Goal: Information Seeking & Learning: Find specific fact

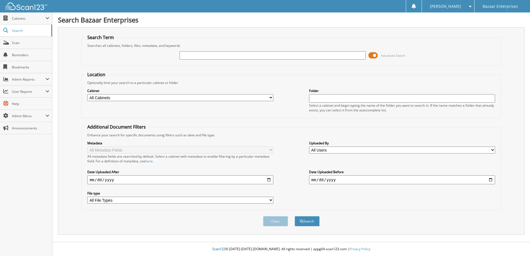
click at [219, 51] on input "text" at bounding box center [273, 55] width 186 height 8
type input "G2130"
click at [303, 224] on button "Search" at bounding box center [307, 221] width 25 height 10
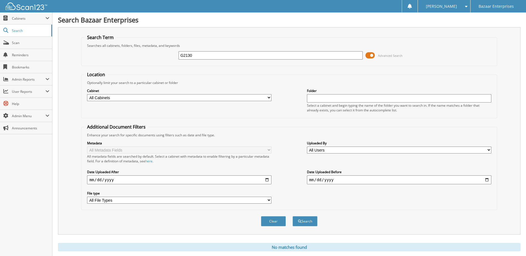
scroll to position [15, 0]
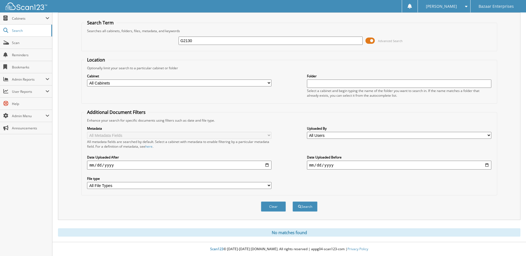
click at [254, 85] on select "All Cabinets ACCOUNTS PAYABLE CAR DEALS - NORTH LOOP CAR DEALS - PAISANO DEAD D…" at bounding box center [179, 83] width 184 height 7
select select "49578"
click at [87, 80] on select "All Cabinets ACCOUNTS PAYABLE CAR DEALS - NORTH LOOP CAR DEALS - PAISANO DEAD D…" at bounding box center [179, 83] width 184 height 7
click at [311, 205] on button "Search" at bounding box center [305, 207] width 25 height 10
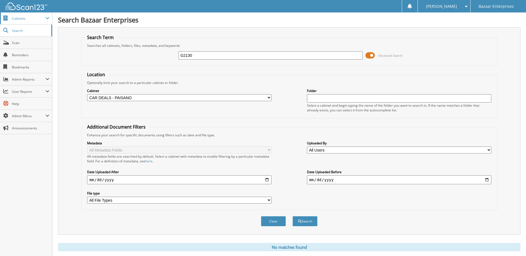
click at [10, 24] on span "Cabinets" at bounding box center [26, 18] width 52 height 12
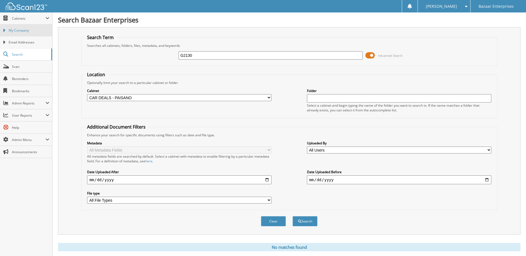
click at [15, 28] on span "My Company" at bounding box center [29, 30] width 41 height 5
